Goal: Information Seeking & Learning: Learn about a topic

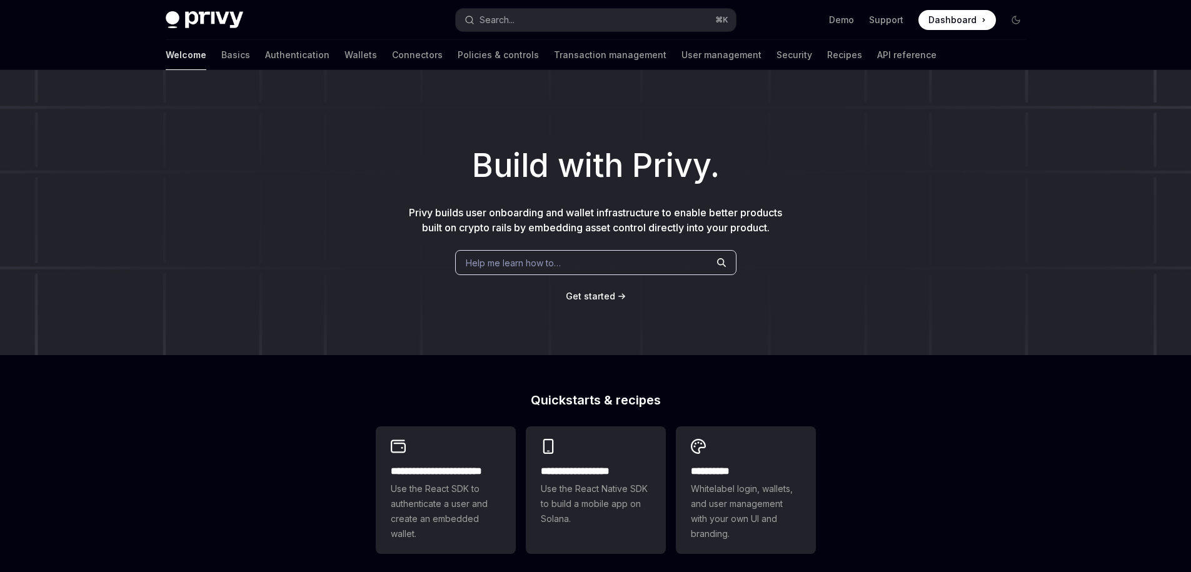
type textarea "*"
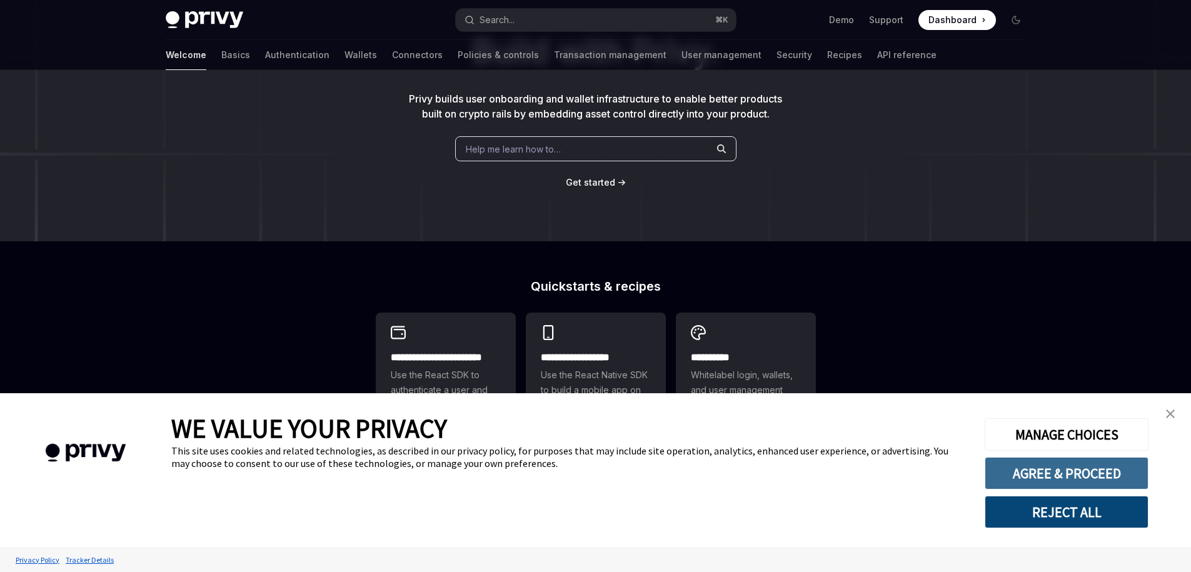
scroll to position [113, 0]
click at [1163, 412] on link "close banner" at bounding box center [1170, 413] width 25 height 25
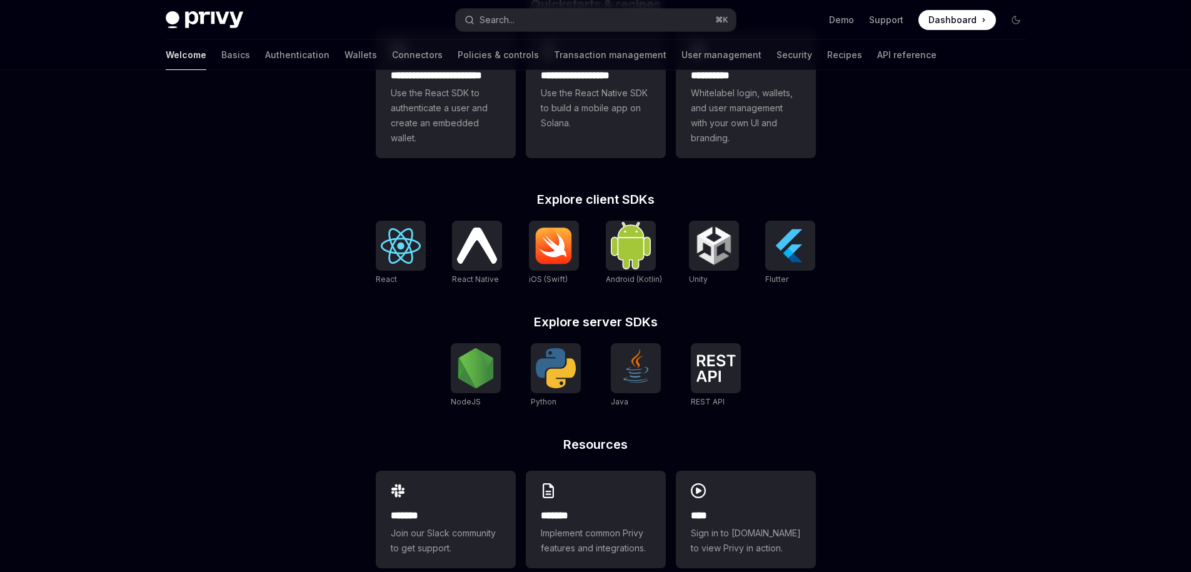
scroll to position [422, 0]
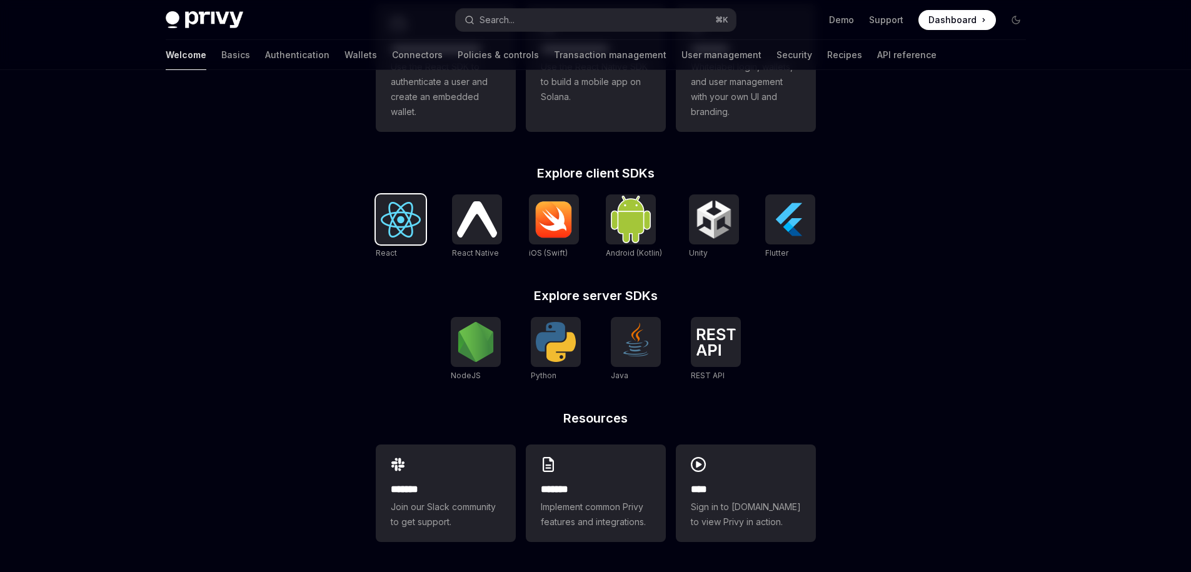
click at [402, 223] on img at bounding box center [401, 220] width 40 height 36
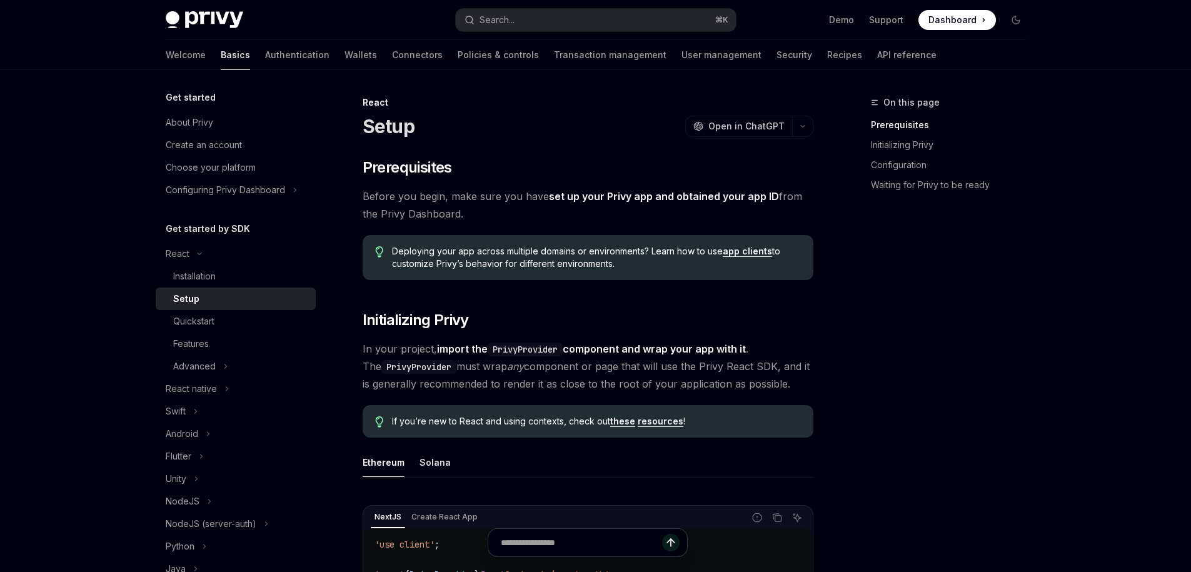
type textarea "*"
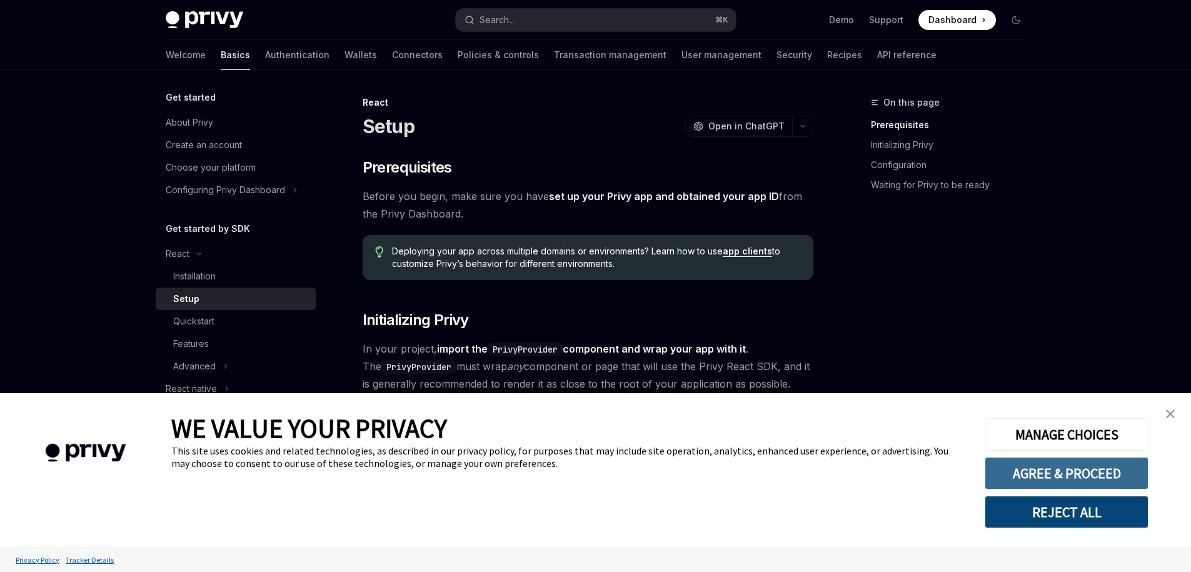
click at [1104, 460] on button "AGREE & PROCEED" at bounding box center [1067, 473] width 164 height 33
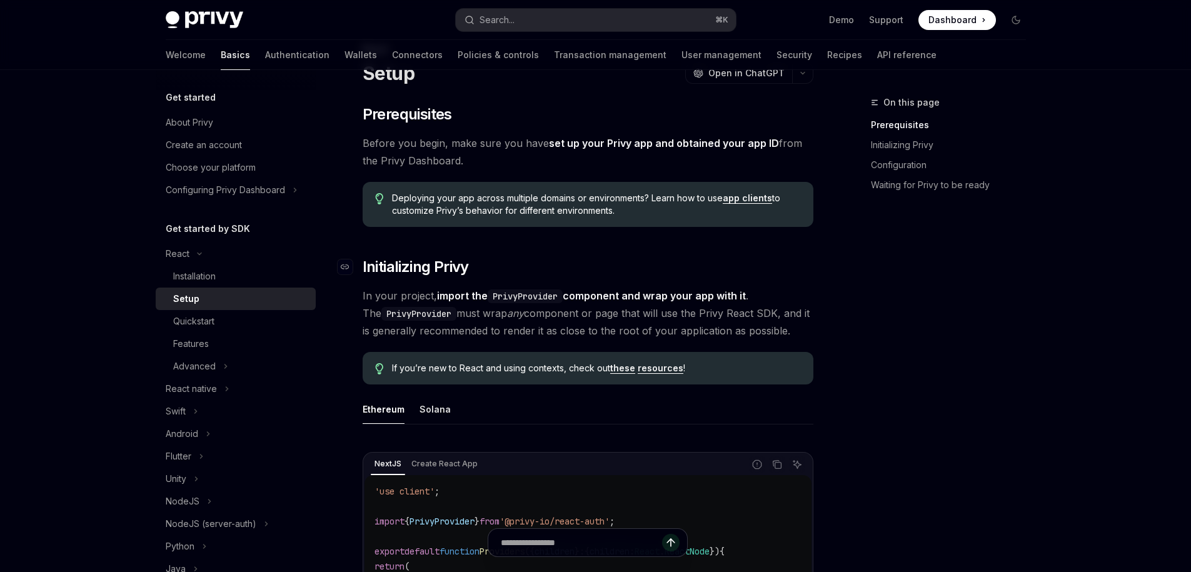
scroll to position [77, 0]
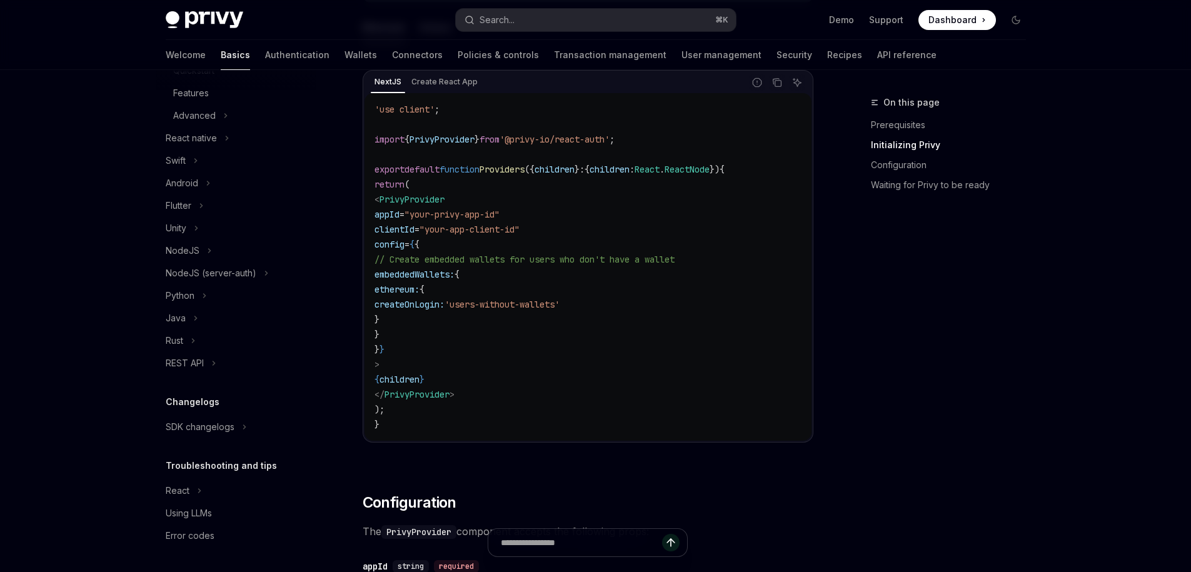
scroll to position [436, 0]
click at [921, 163] on link "Configuration" at bounding box center [953, 165] width 165 height 20
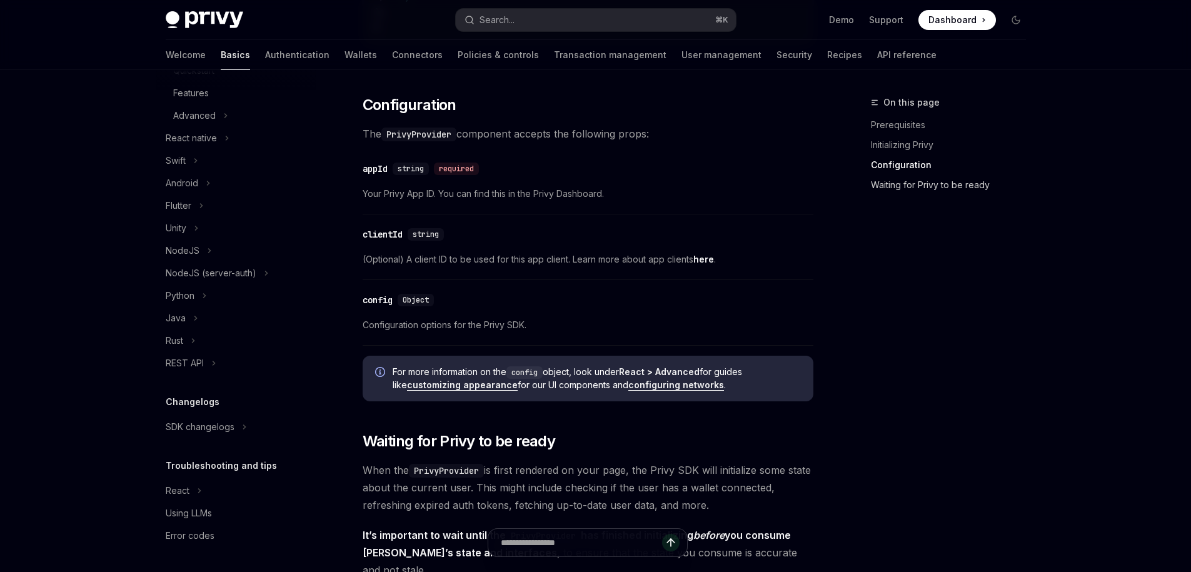
click at [926, 179] on link "Waiting for Privy to be ready" at bounding box center [953, 185] width 165 height 20
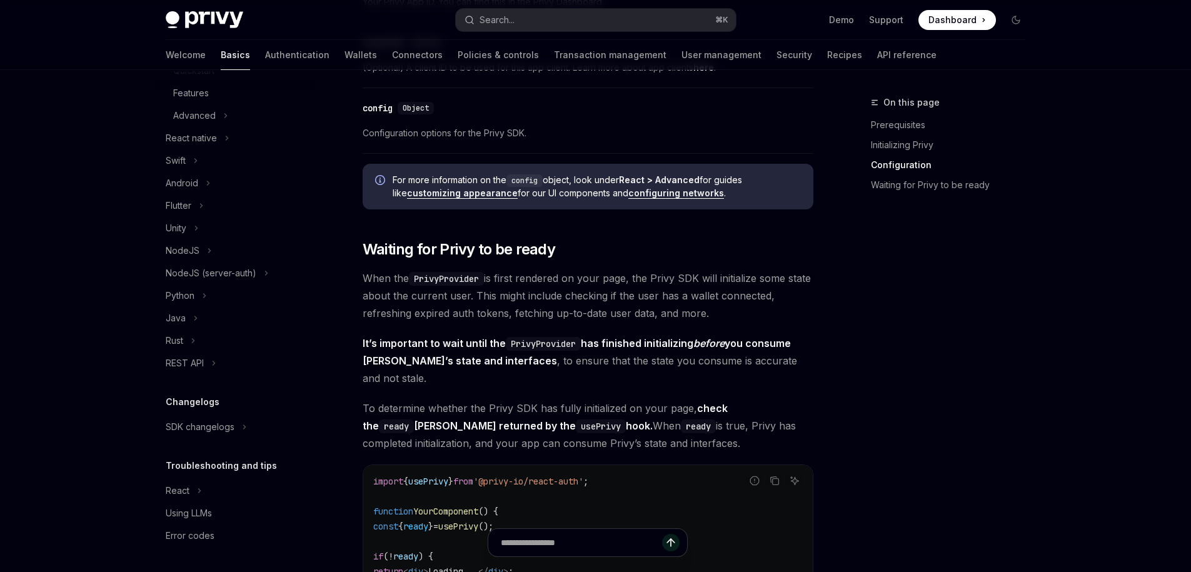
scroll to position [1024, 0]
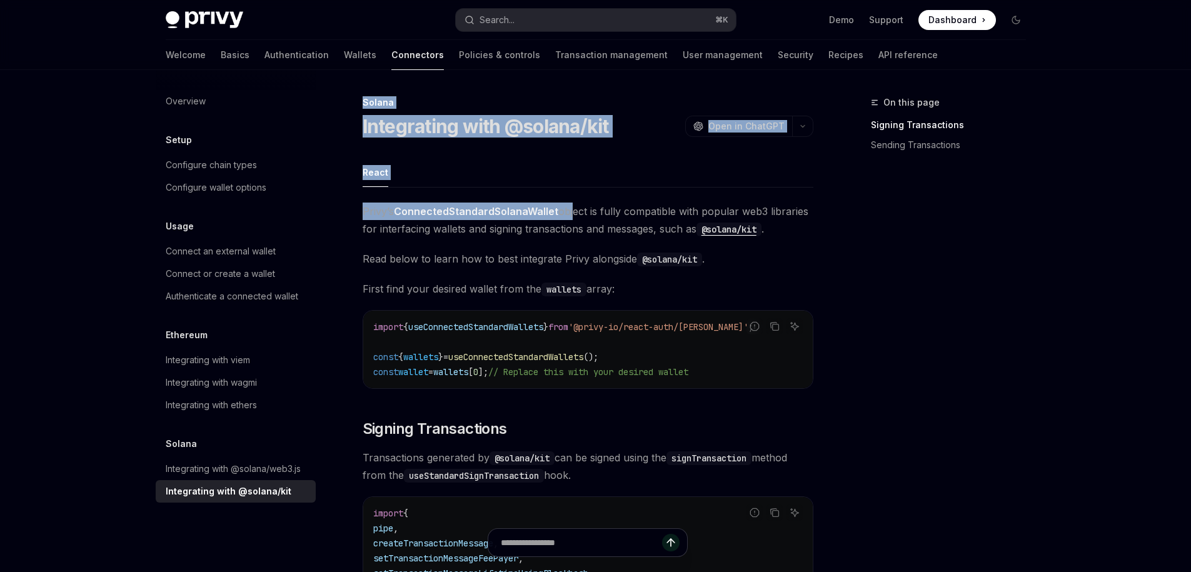
drag, startPoint x: 570, startPoint y: 209, endPoint x: 844, endPoint y: 225, distance: 273.8
click at [856, 238] on div "On this page Signing Transactions Sending Transactions" at bounding box center [941, 333] width 190 height 477
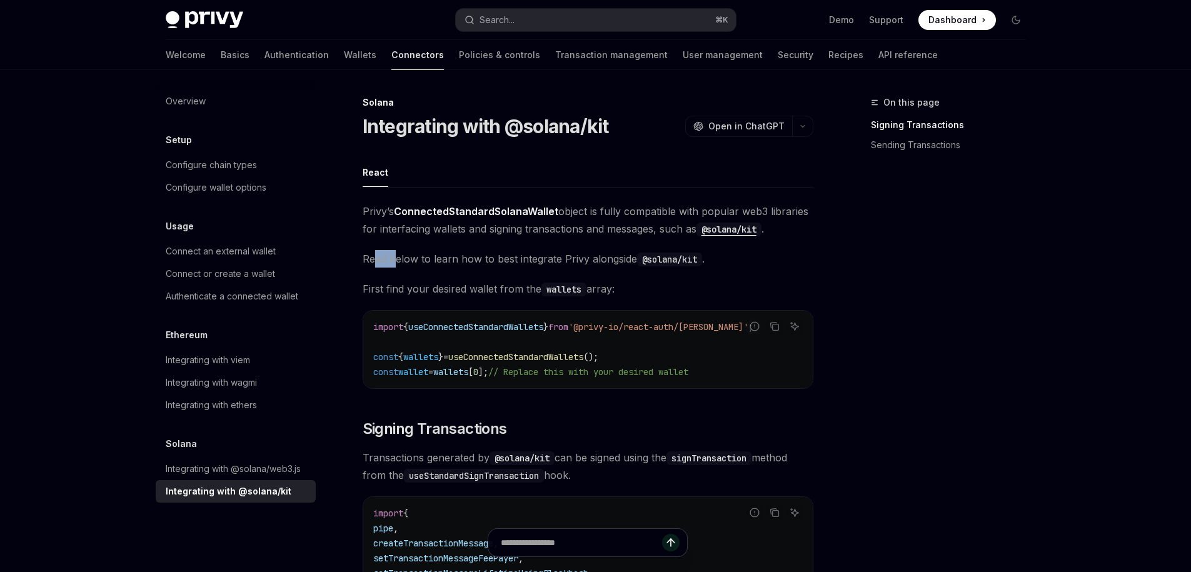
drag, startPoint x: 373, startPoint y: 256, endPoint x: 463, endPoint y: 267, distance: 91.3
click at [413, 261] on span "Read below to learn how to best integrate Privy alongside @solana/kit ." at bounding box center [588, 259] width 451 height 18
drag, startPoint x: 672, startPoint y: 260, endPoint x: 732, endPoint y: 259, distance: 59.4
click at [714, 258] on span "Read below to learn how to best integrate Privy alongside @solana/kit ." at bounding box center [588, 259] width 451 height 18
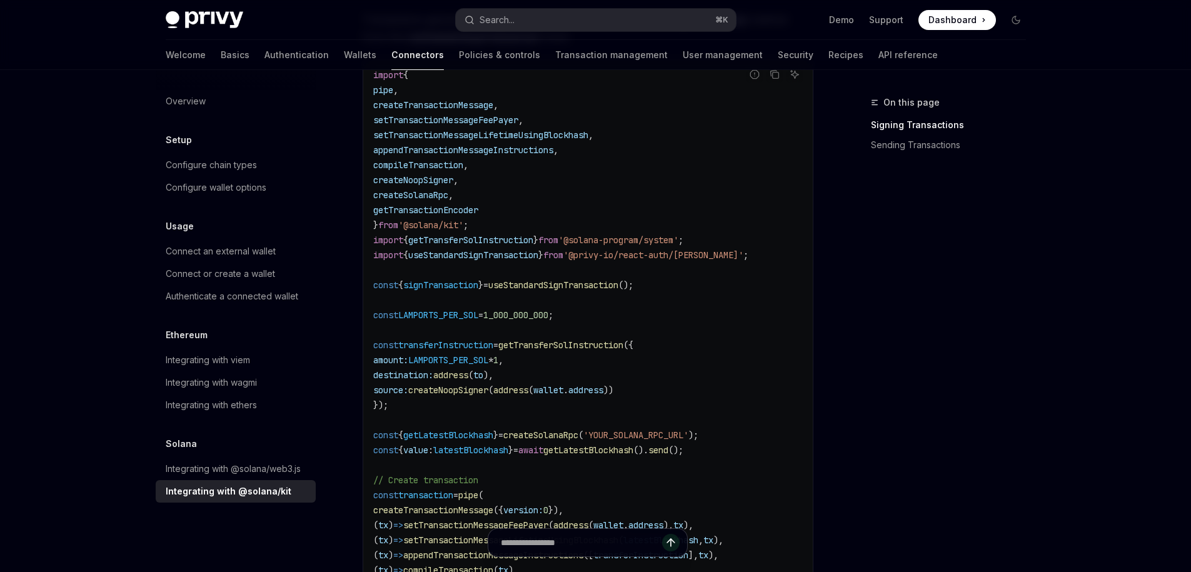
scroll to position [372, 0]
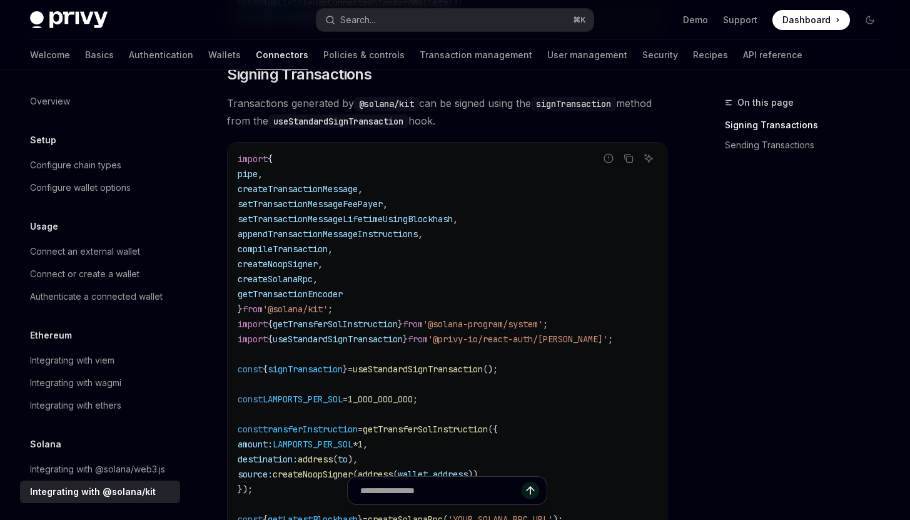
type textarea "*"
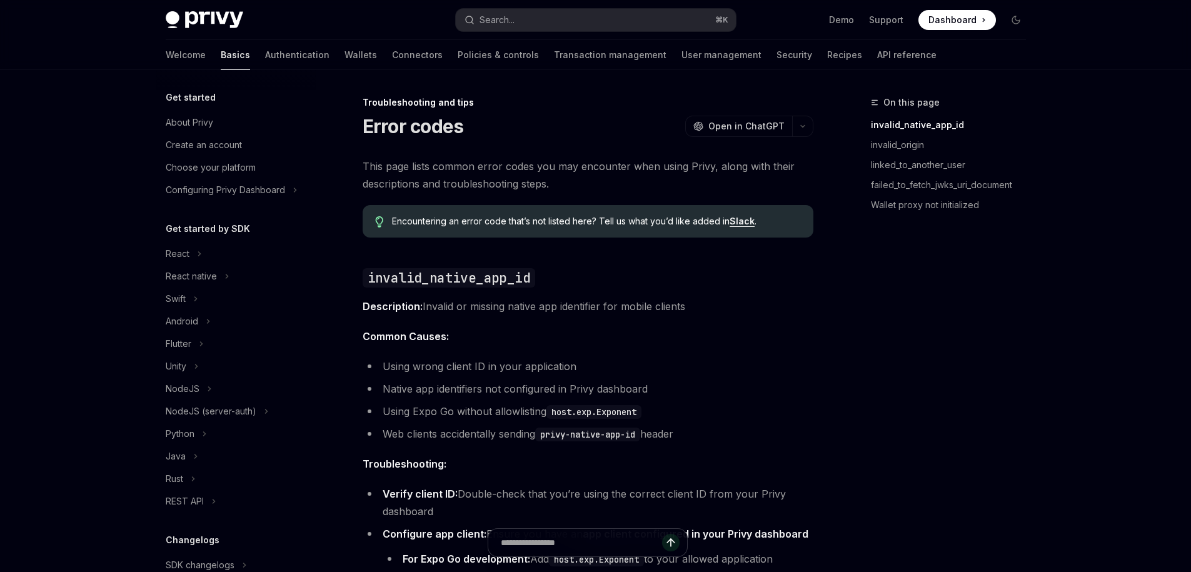
scroll to position [138, 0]
